Goal: Information Seeking & Learning: Learn about a topic

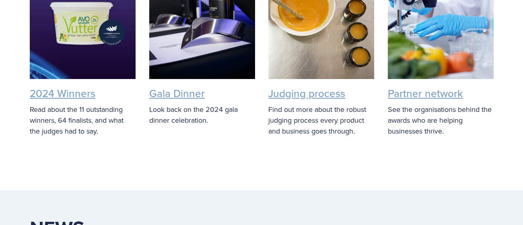
scroll to position [1720, 0]
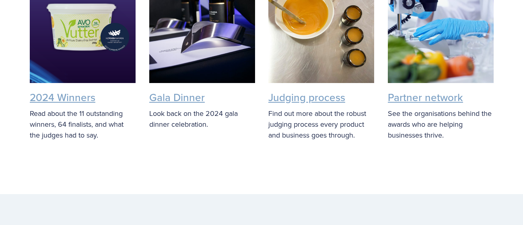
click at [98, 70] on div at bounding box center [83, 30] width 106 height 106
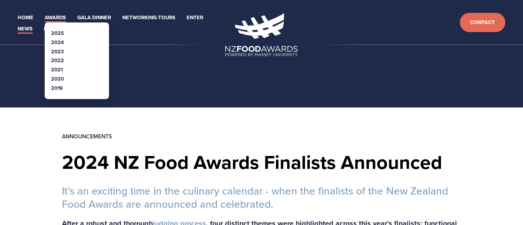
click at [58, 16] on link "Awards" at bounding box center [55, 17] width 21 height 9
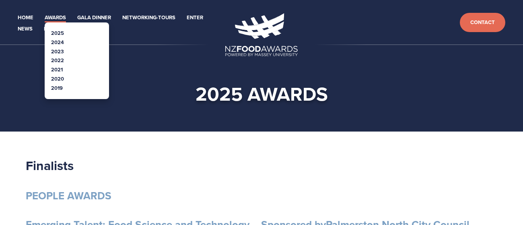
click at [56, 17] on link "Awards" at bounding box center [55, 17] width 21 height 9
click at [49, 16] on link "Awards" at bounding box center [55, 17] width 21 height 9
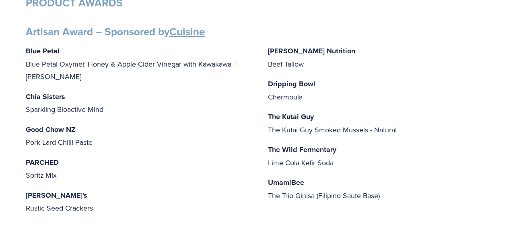
scroll to position [324, 0]
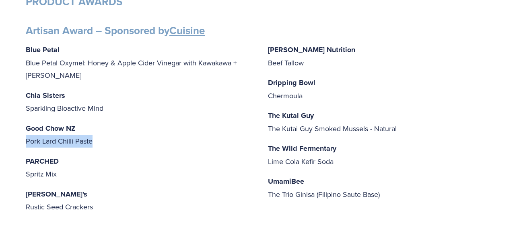
drag, startPoint x: 21, startPoint y: 139, endPoint x: 92, endPoint y: 144, distance: 71.3
copy p "Pork Lard Chilli Paste"
click at [155, 148] on div "Blue Petal Blue Petal Oxymel: Honey & Apple Cider Vinegar with Kawakawa + [PERS…" at bounding box center [261, 128] width 471 height 171
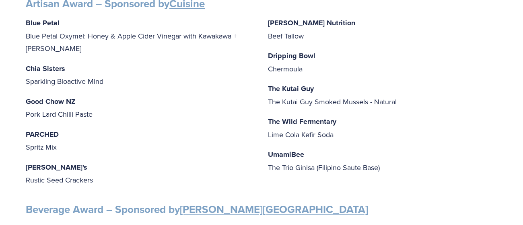
scroll to position [350, 0]
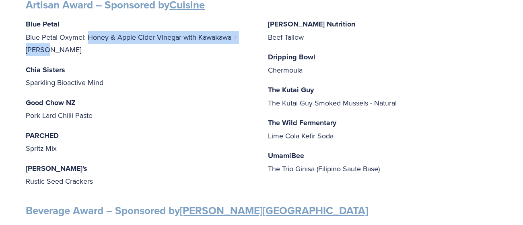
drag, startPoint x: 89, startPoint y: 36, endPoint x: 235, endPoint y: 49, distance: 146.1
click at [235, 49] on p "Blue Petal Blue Petal Oxymel: Honey & Apple Cider Vinegar with Kawakawa + Ginger" at bounding box center [140, 37] width 229 height 39
copy p "Honey & Apple Cider Vinegar with Kawakawa + [PERSON_NAME]"
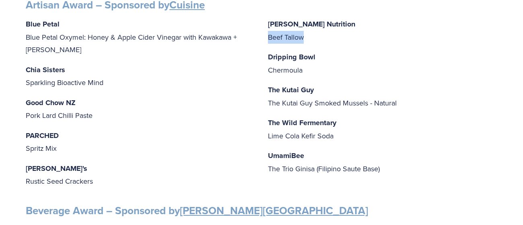
drag, startPoint x: 268, startPoint y: 35, endPoint x: 312, endPoint y: 38, distance: 44.3
click at [312, 38] on p "Mitchells Nutrition Beef Tallow" at bounding box center [382, 31] width 229 height 26
copy p "Beef Tallow"
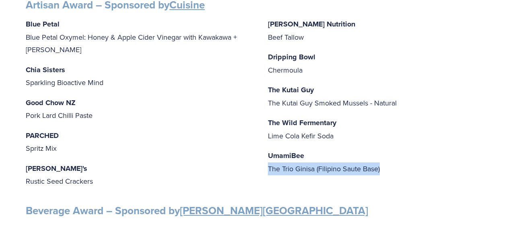
drag, startPoint x: 267, startPoint y: 168, endPoint x: 402, endPoint y: 164, distance: 134.3
click at [402, 164] on p "UmamiBee The Trio Ginisa (Filipino Saute Base)" at bounding box center [382, 163] width 229 height 26
copy p "The Trio Ginisa (Filipino Saute Base)"
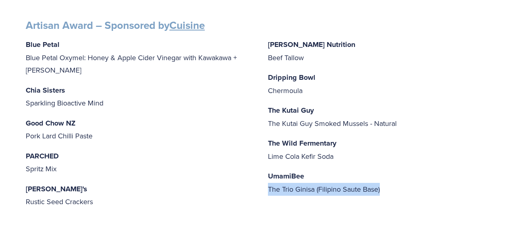
scroll to position [329, 0]
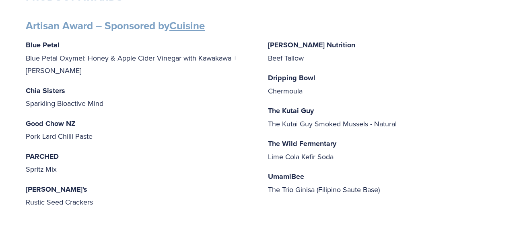
click at [232, 133] on p "Good Chow NZ Pork Lard Chilli Paste" at bounding box center [140, 130] width 229 height 26
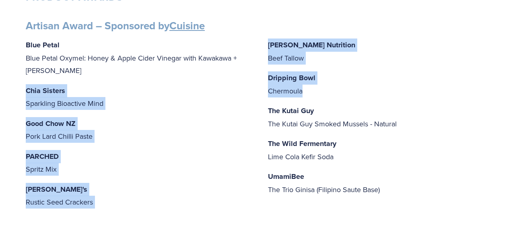
drag, startPoint x: 253, startPoint y: 91, endPoint x: 332, endPoint y: 90, distance: 79.2
click at [332, 90] on div "Blue Petal Blue Petal Oxymel: Honey & Apple Cider Vinegar with Kawakawa + [PERS…" at bounding box center [261, 124] width 471 height 171
click at [332, 90] on p "Dripping Bowl Chermoula" at bounding box center [382, 85] width 229 height 26
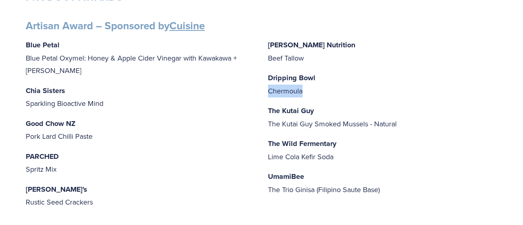
drag, startPoint x: 332, startPoint y: 90, endPoint x: 264, endPoint y: 94, distance: 68.4
click at [264, 94] on div "Blue Petal Blue Petal Oxymel: Honey & Apple Cider Vinegar with Kawakawa + [PERS…" at bounding box center [261, 124] width 471 height 171
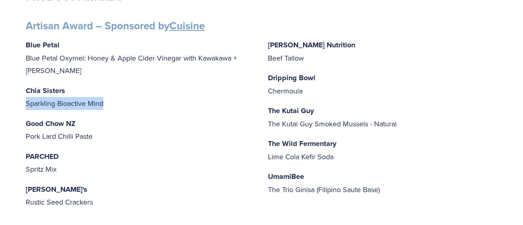
drag, startPoint x: 17, startPoint y: 103, endPoint x: 117, endPoint y: 104, distance: 100.1
copy p "Sparkling Bioactive Mind"
click at [160, 98] on p "Chia Sisters Sparkling Bioactive Mind" at bounding box center [140, 97] width 229 height 26
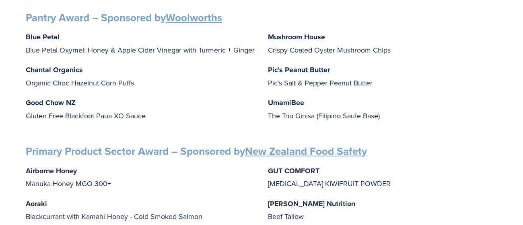
scroll to position [1025, 0]
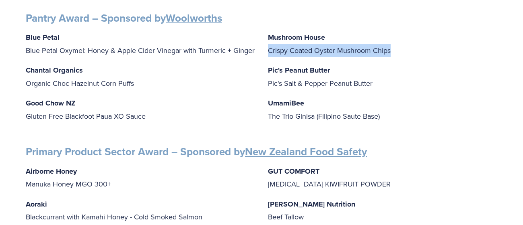
drag, startPoint x: 268, startPoint y: 49, endPoint x: 408, endPoint y: 48, distance: 139.9
click at [408, 48] on p "Mushroom House Crispy Coated Oyster Mushroom Chips" at bounding box center [382, 44] width 229 height 26
copy p "Crispy Coated Oyster Mushroom Chips"
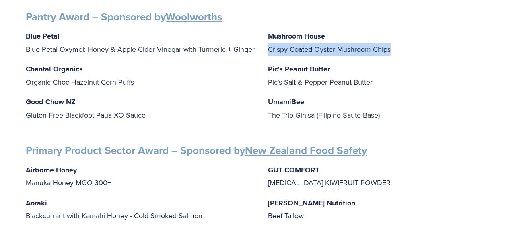
scroll to position [1025, 0]
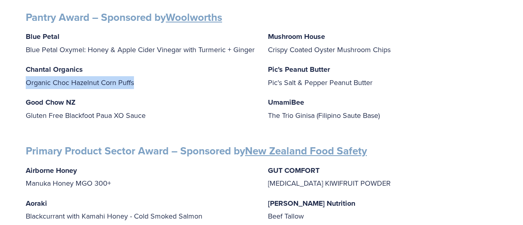
drag, startPoint x: 144, startPoint y: 78, endPoint x: 18, endPoint y: 81, distance: 126.2
copy p "Organic Choc Hazelnut Corn Puffs"
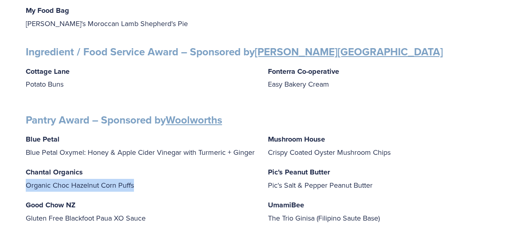
scroll to position [922, 0]
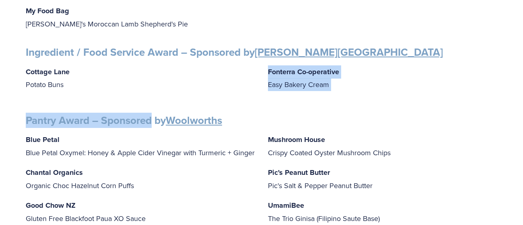
drag, startPoint x: 119, startPoint y: 100, endPoint x: 80, endPoint y: 85, distance: 41.0
click at [80, 85] on p "Cottage Lane Potato Buns" at bounding box center [140, 79] width 229 height 26
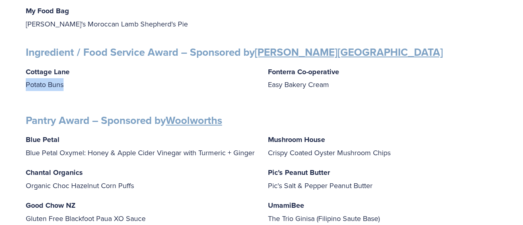
drag, startPoint x: 80, startPoint y: 85, endPoint x: 28, endPoint y: 82, distance: 52.8
click at [28, 82] on p "Cottage Lane Potato Buns" at bounding box center [140, 79] width 229 height 26
